Goal: Information Seeking & Learning: Learn about a topic

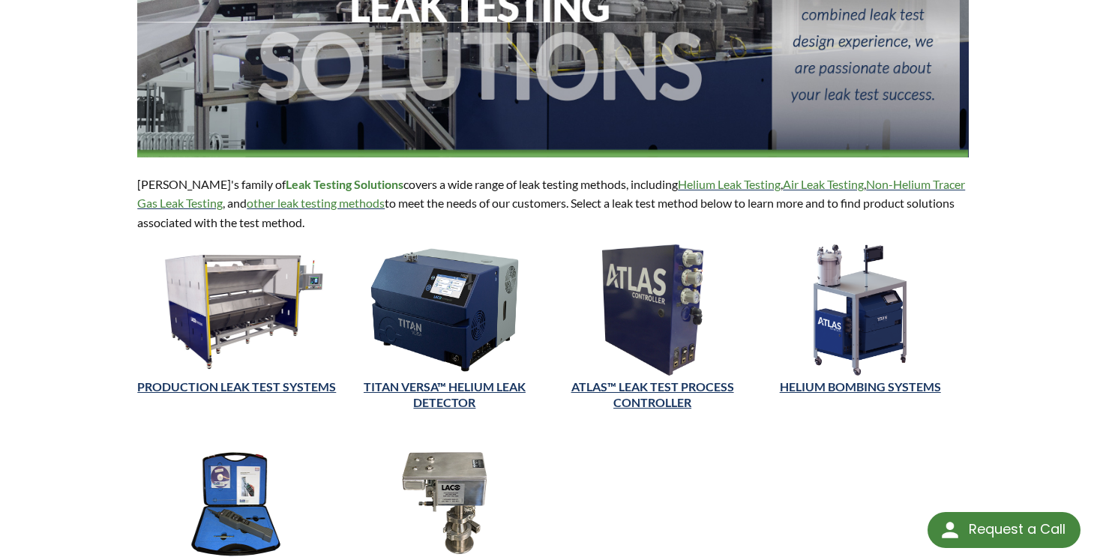
scroll to position [244, 0]
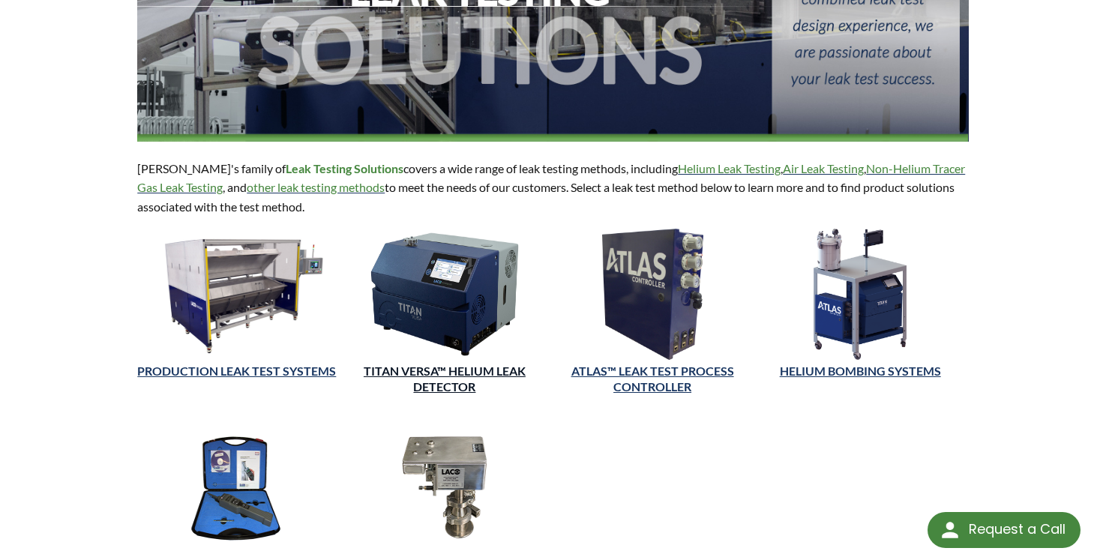
click at [444, 370] on link "TITAN VERSA™ Helium Leak Detector" at bounding box center [445, 379] width 162 height 30
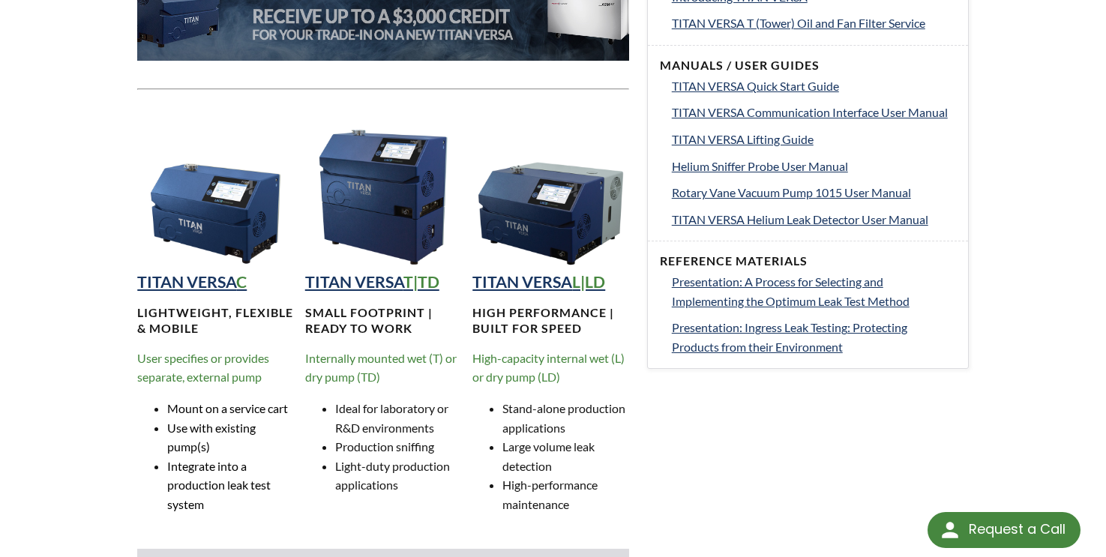
scroll to position [921, 0]
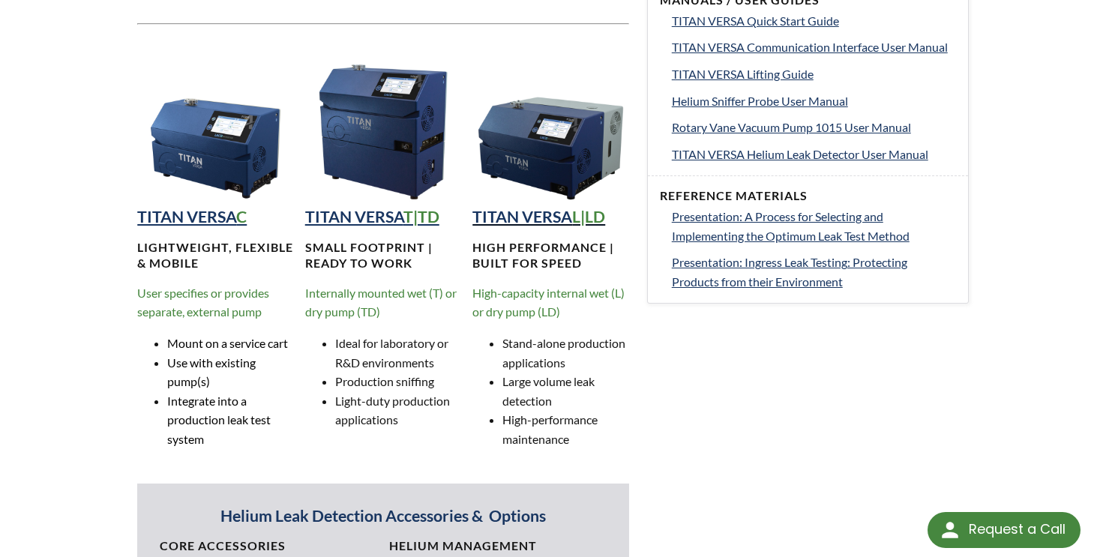
click at [546, 217] on strong "TITAN VERSA" at bounding box center [522, 216] width 100 height 19
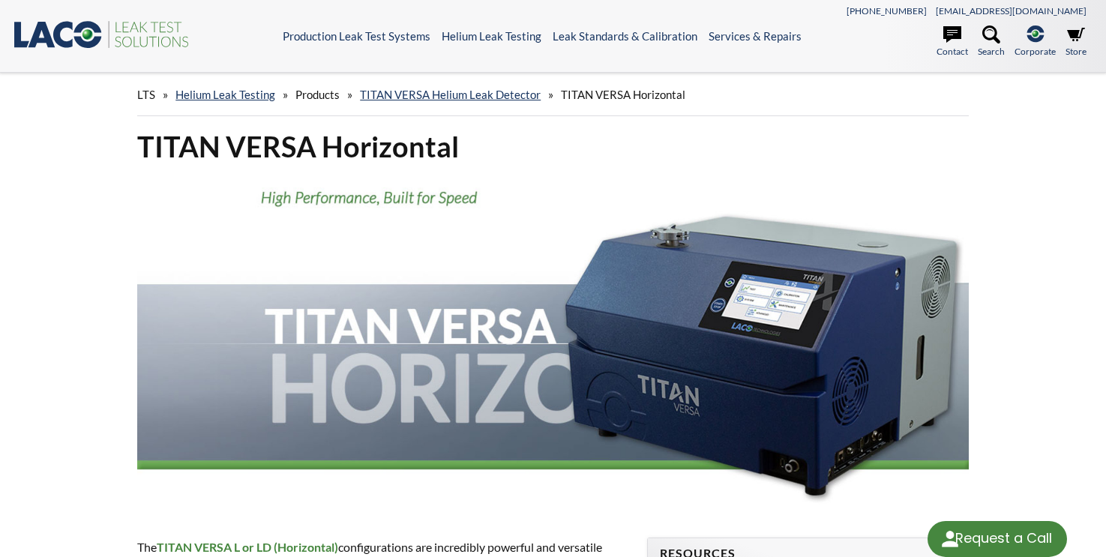
select select "Language Translate Widget"
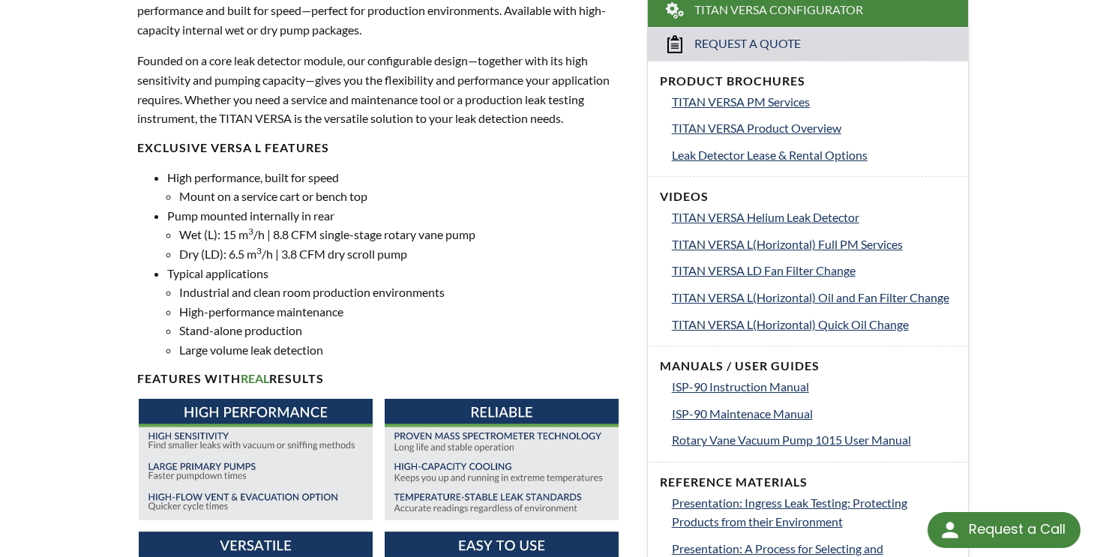
scroll to position [603, 0]
